Goal: Transaction & Acquisition: Download file/media

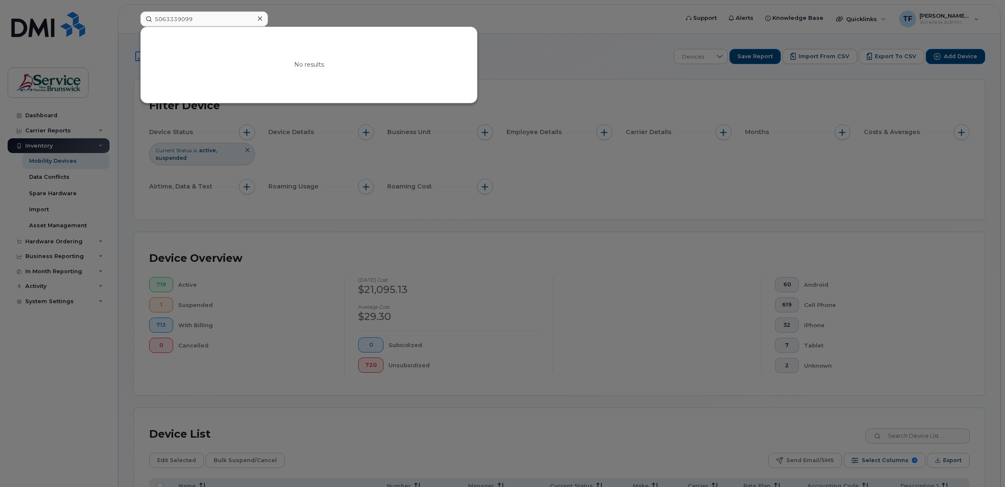
scroll to position [67, 0]
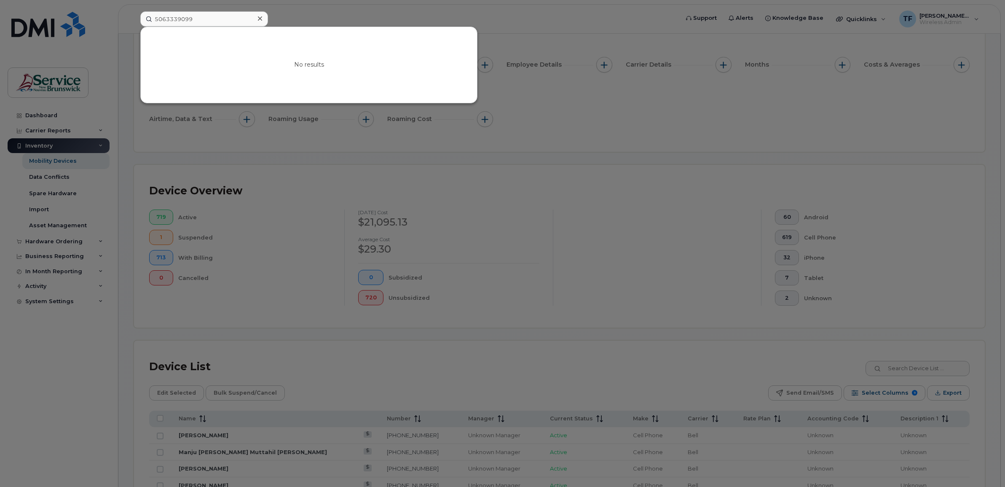
click at [354, 20] on div at bounding box center [502, 243] width 1005 height 487
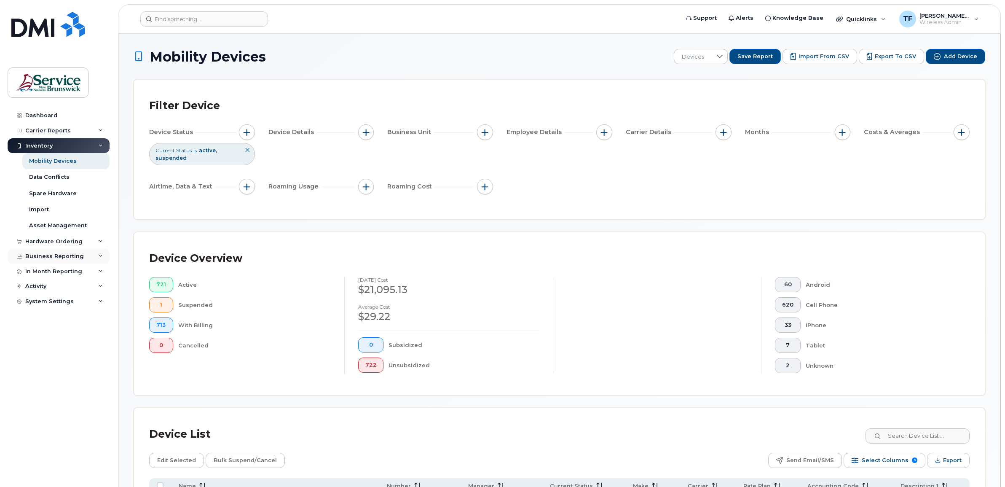
click at [102, 258] on icon at bounding box center [101, 256] width 4 height 4
click at [102, 131] on icon at bounding box center [101, 131] width 4 height 4
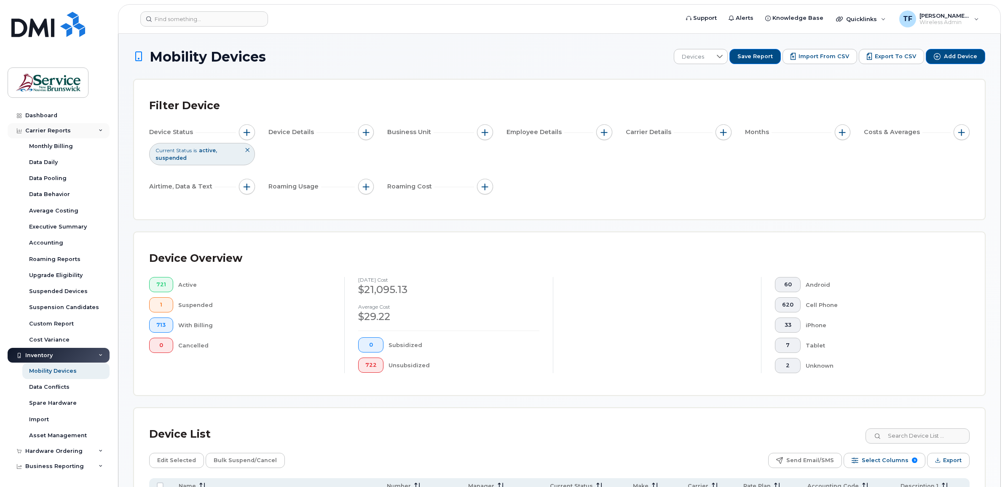
click at [102, 131] on div "Carrier Reports" at bounding box center [59, 130] width 102 height 15
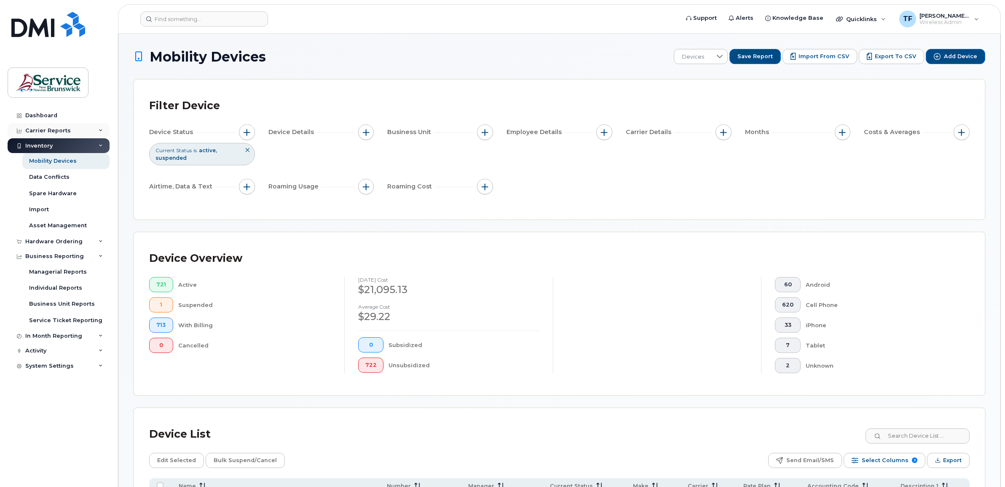
click at [102, 131] on icon at bounding box center [101, 131] width 4 height 4
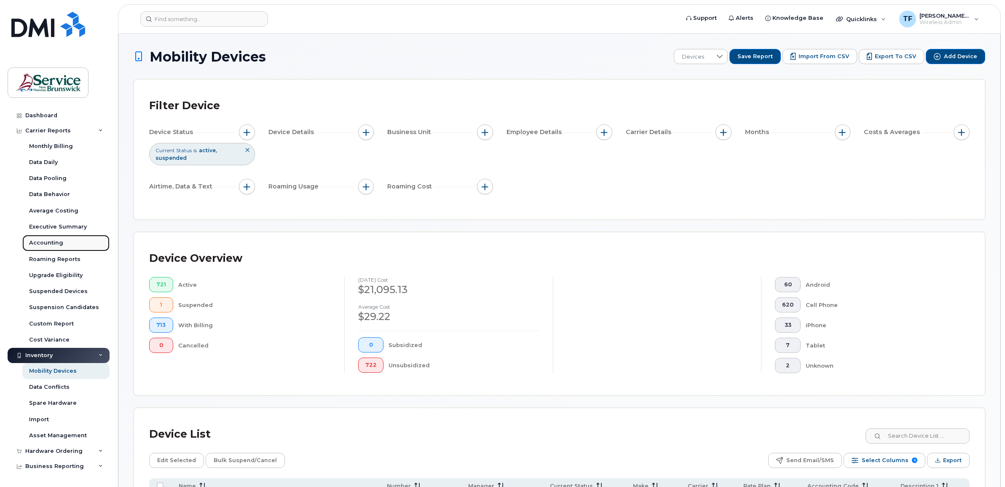
click at [58, 243] on div "Accounting" at bounding box center [46, 243] width 34 height 8
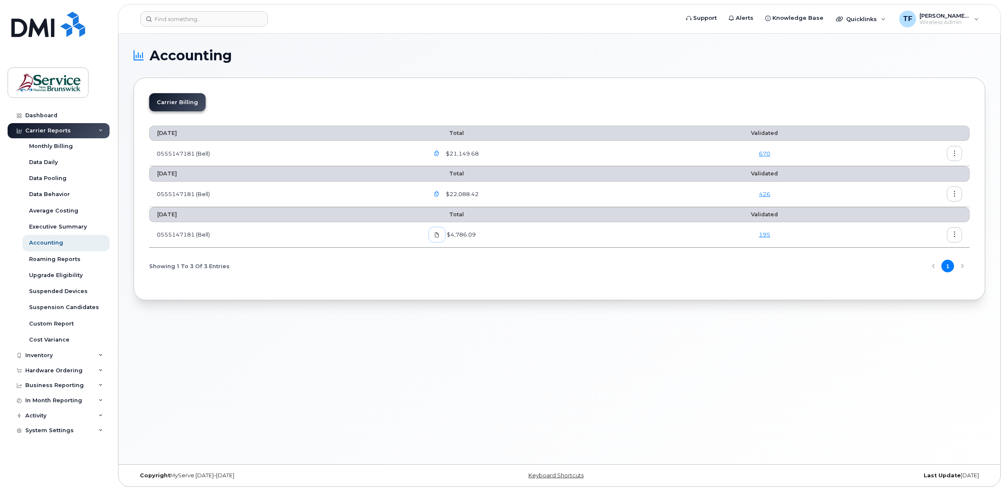
click at [440, 234] on icon at bounding box center [437, 234] width 5 height 5
click at [439, 155] on icon "button" at bounding box center [436, 153] width 5 height 5
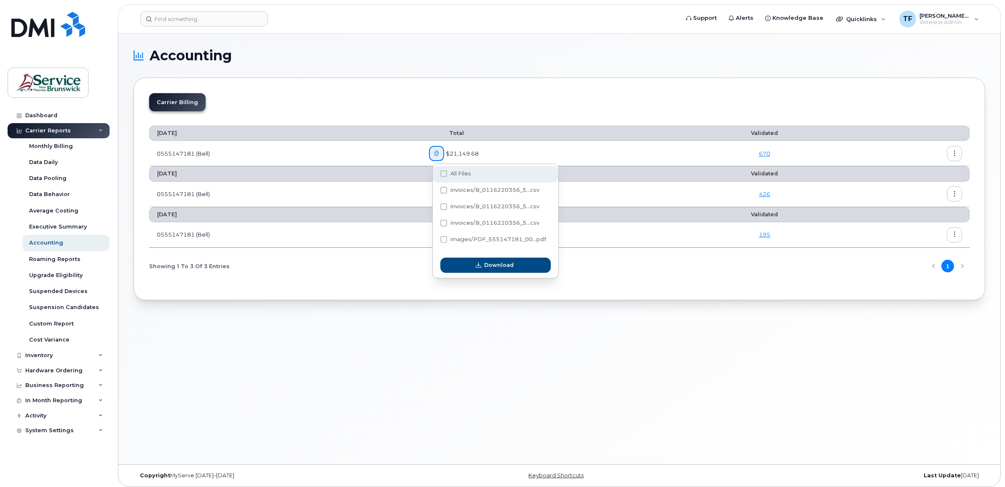
click at [440, 175] on span at bounding box center [443, 173] width 7 height 7
click at [435, 175] on input "All Files" at bounding box center [432, 174] width 4 height 4
checkbox input "true"
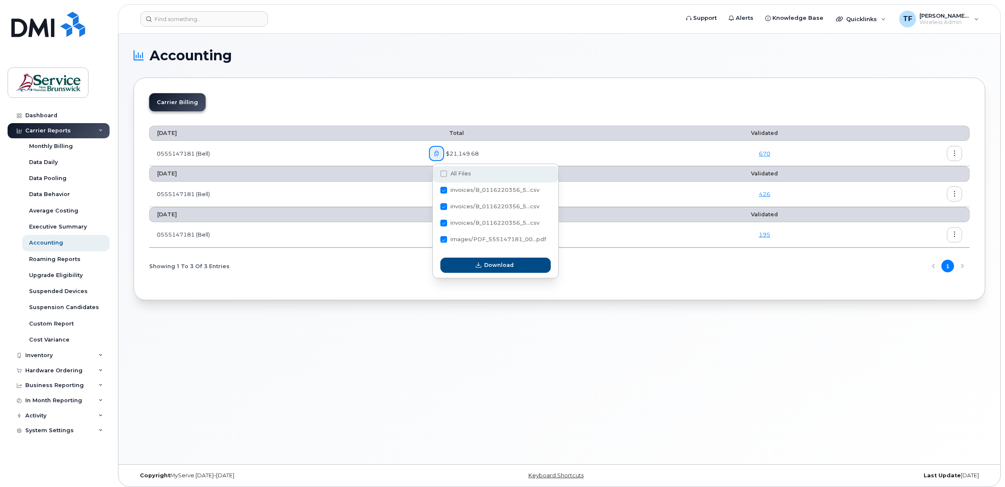
checkbox input "true"
click at [499, 264] on span "Download" at bounding box center [499, 265] width 30 height 8
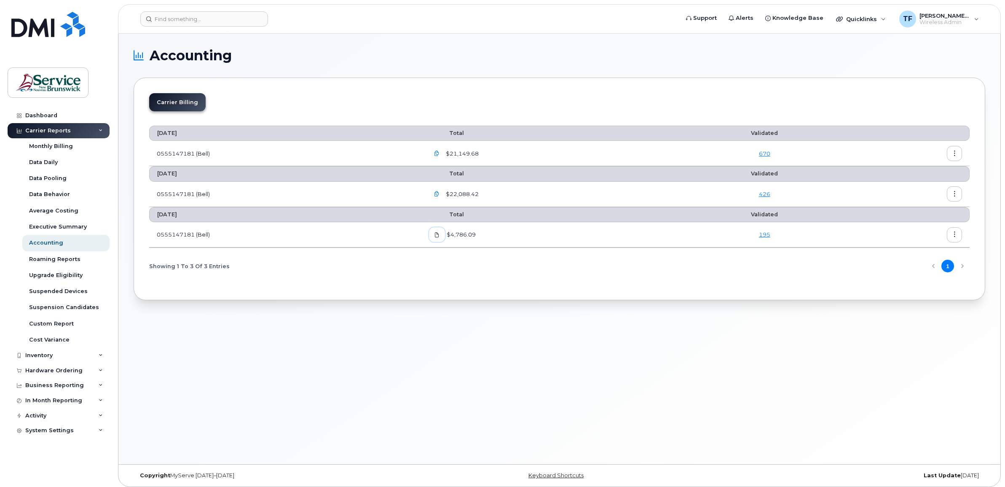
click at [440, 235] on icon at bounding box center [437, 234] width 5 height 5
click at [438, 153] on icon "button" at bounding box center [436, 153] width 5 height 5
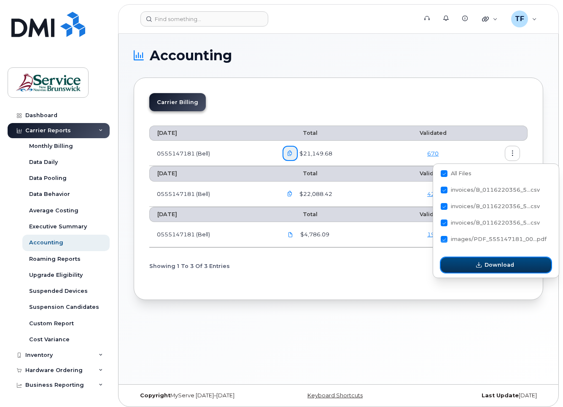
click at [501, 263] on span "Download" at bounding box center [499, 265] width 30 height 8
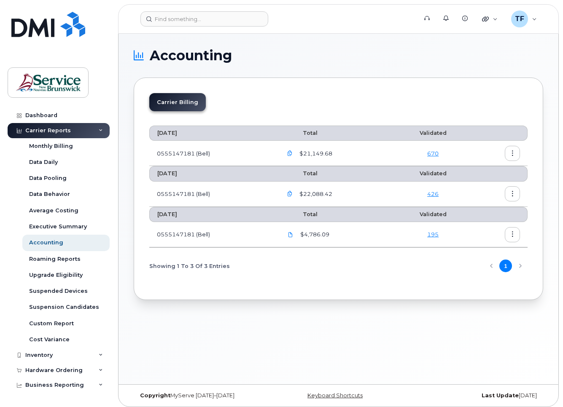
click at [298, 51] on h1 "Accounting" at bounding box center [336, 55] width 405 height 13
click at [293, 193] on icon "button" at bounding box center [289, 193] width 5 height 5
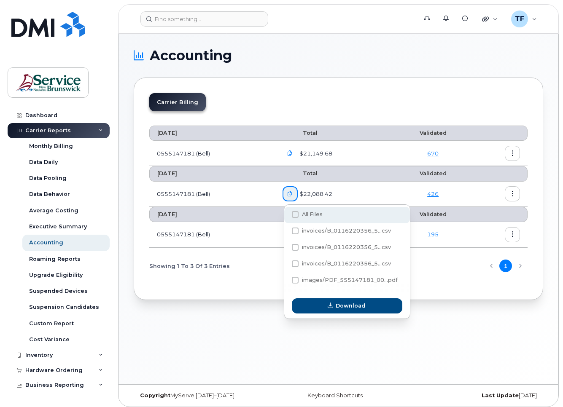
click at [296, 215] on span at bounding box center [295, 214] width 7 height 7
click at [286, 215] on input "All Files" at bounding box center [284, 215] width 4 height 4
checkbox input "true"
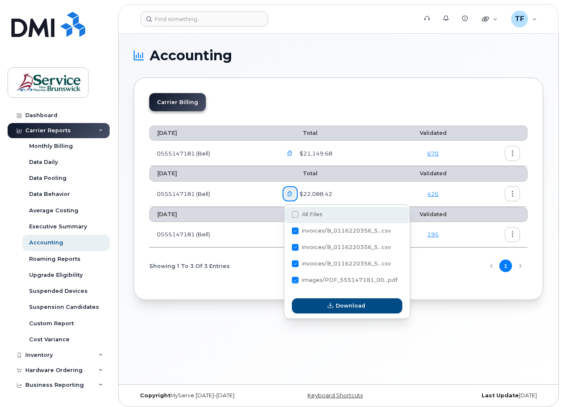
checkbox input "true"
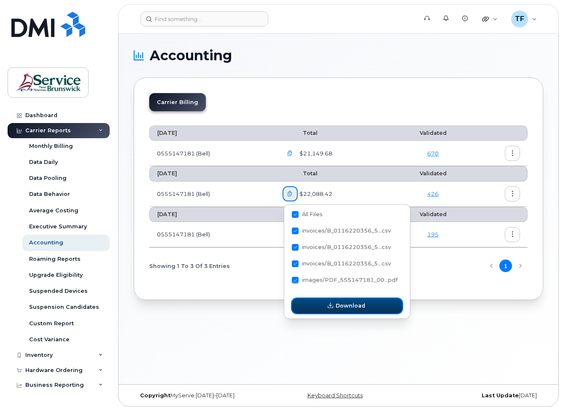
click at [355, 306] on span "Download" at bounding box center [351, 306] width 30 height 8
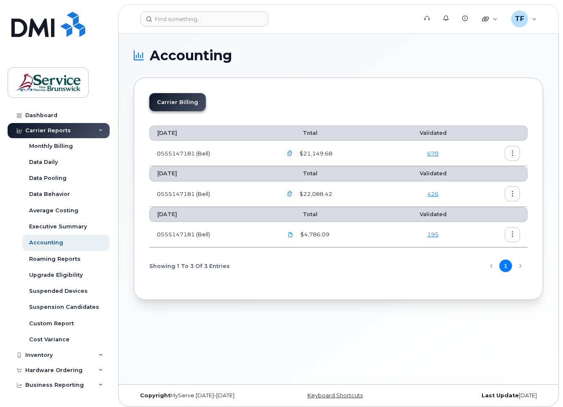
click at [274, 350] on div "Accounting Carrier Billing [DATE] Total Validated 0555147181 (Bell) $21,149.68 …" at bounding box center [338, 209] width 440 height 351
click at [293, 154] on icon "button" at bounding box center [289, 153] width 5 height 5
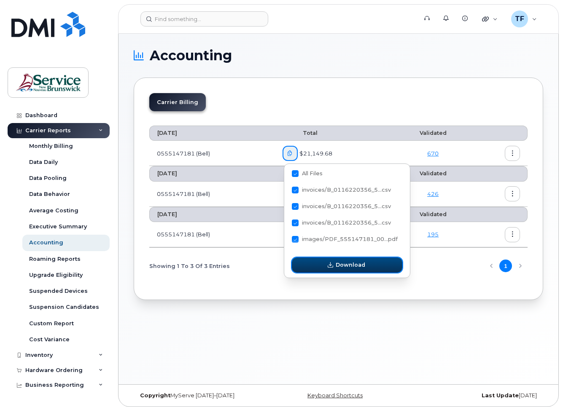
click at [354, 267] on span "Download" at bounding box center [351, 265] width 30 height 8
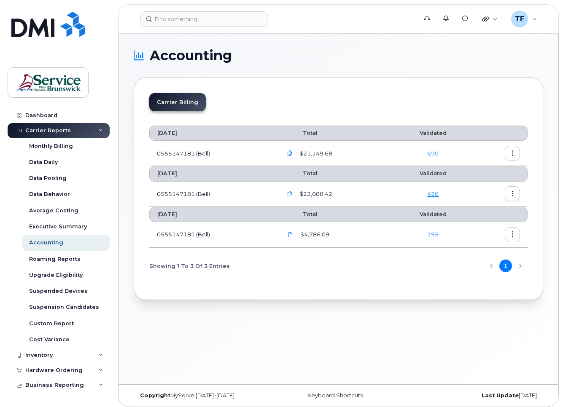
click at [264, 327] on div "Accounting Carrier Billing [DATE] Total Validated 0555147181 (Bell) $21,149.68 …" at bounding box center [338, 209] width 440 height 351
click at [292, 239] on link at bounding box center [290, 234] width 16 height 15
click at [559, 60] on body "Support Alerts Knowledge Base Quicklinks Suspend / Cancel Device Change SIM Car…" at bounding box center [281, 205] width 563 height 411
